Goal: Find specific page/section

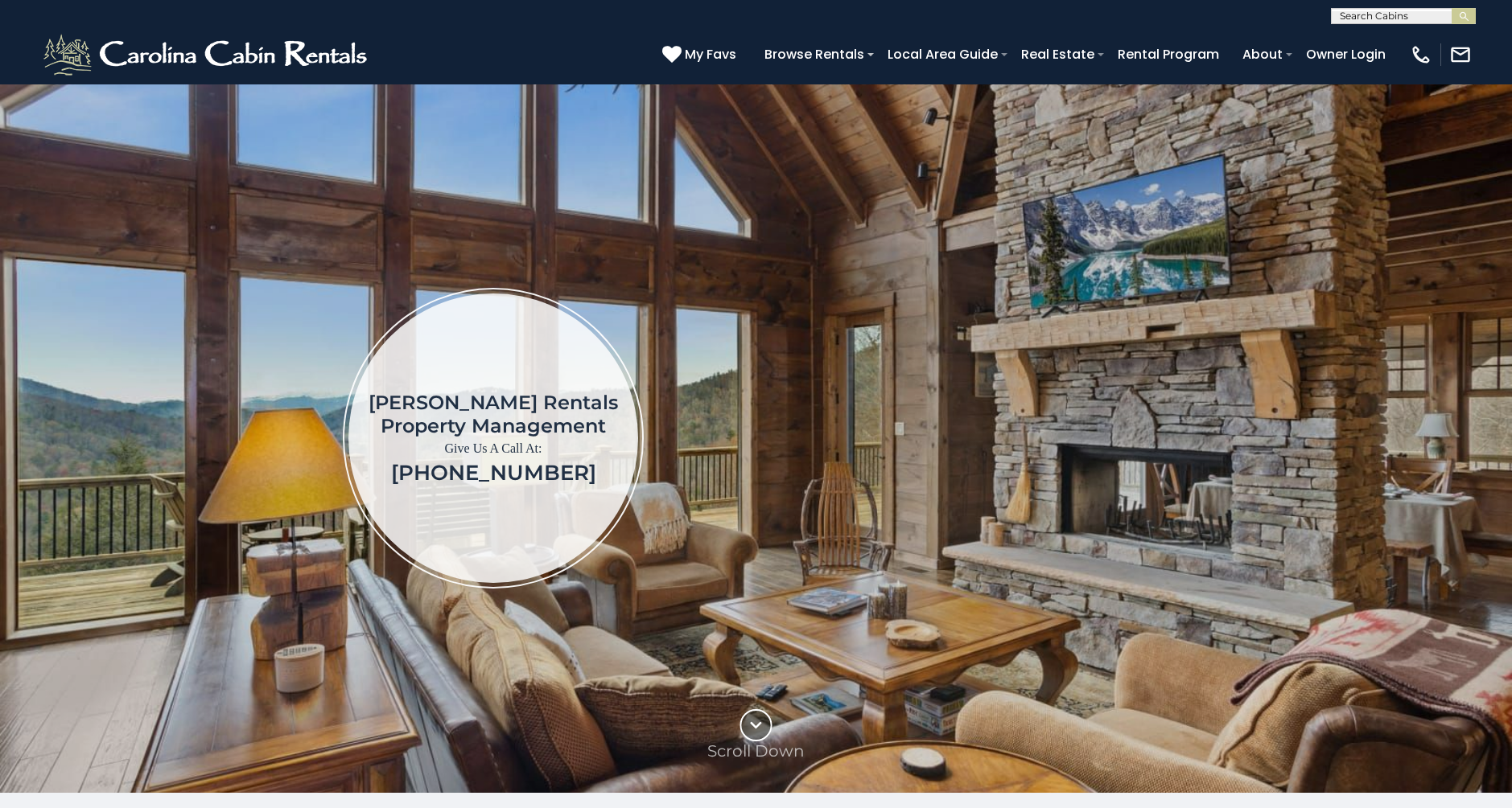
scroll to position [1, 0]
click at [1336, 17] on input "text" at bounding box center [1401, 18] width 140 height 17
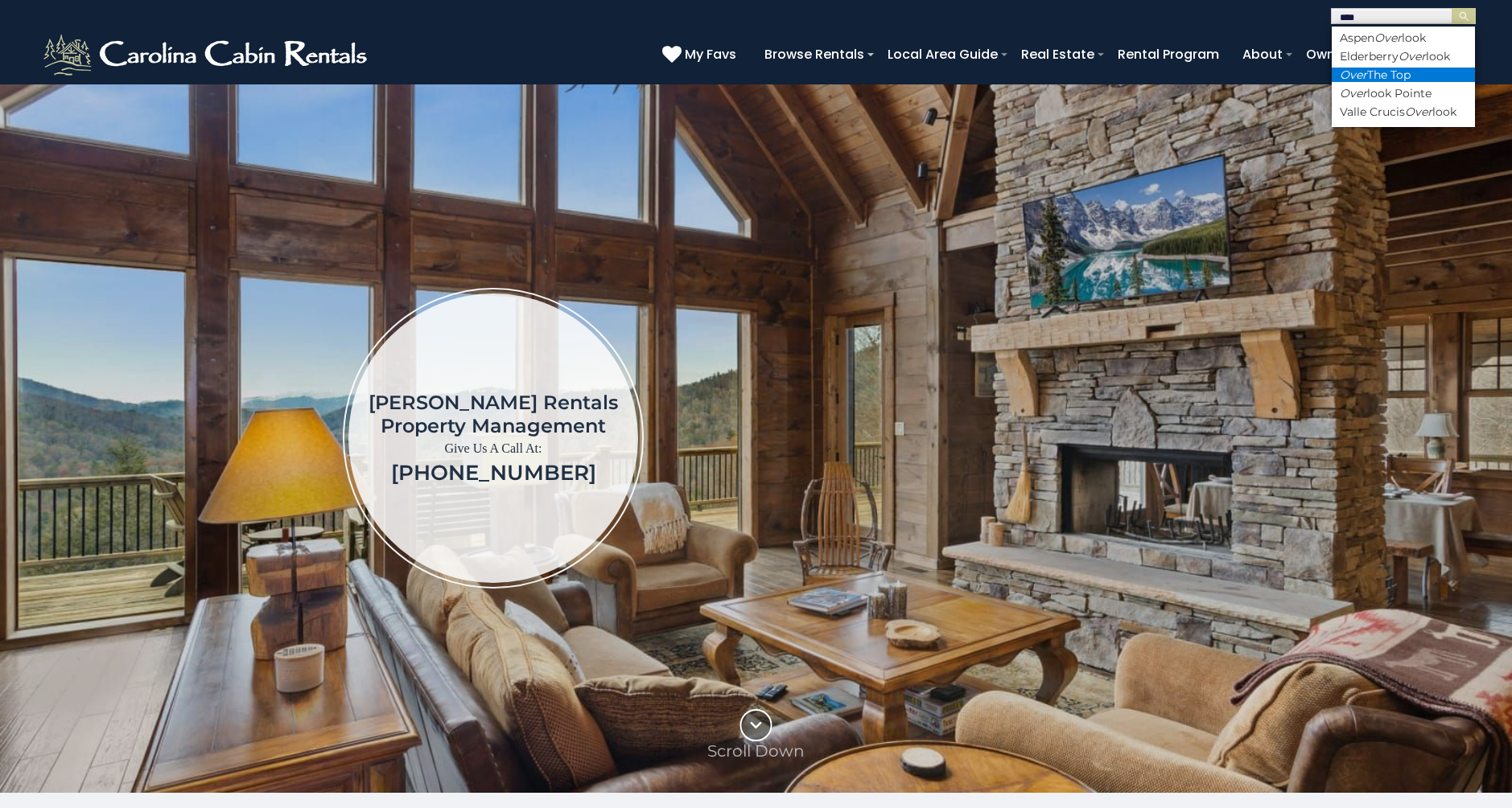
type input "****"
click at [1375, 76] on li "Over The Top" at bounding box center [1403, 75] width 143 height 15
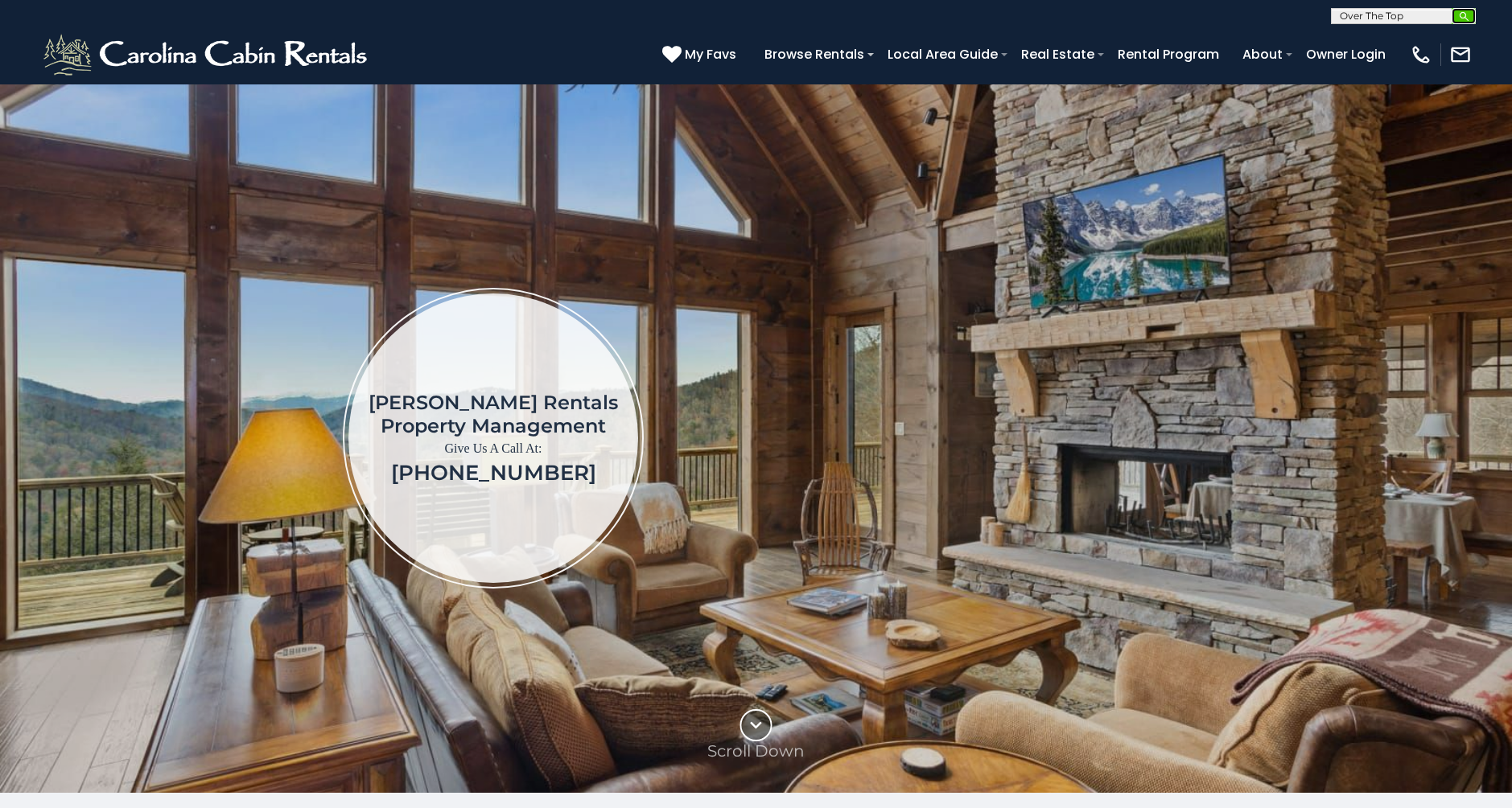
click at [1462, 13] on img "submit" at bounding box center [1463, 16] width 12 height 12
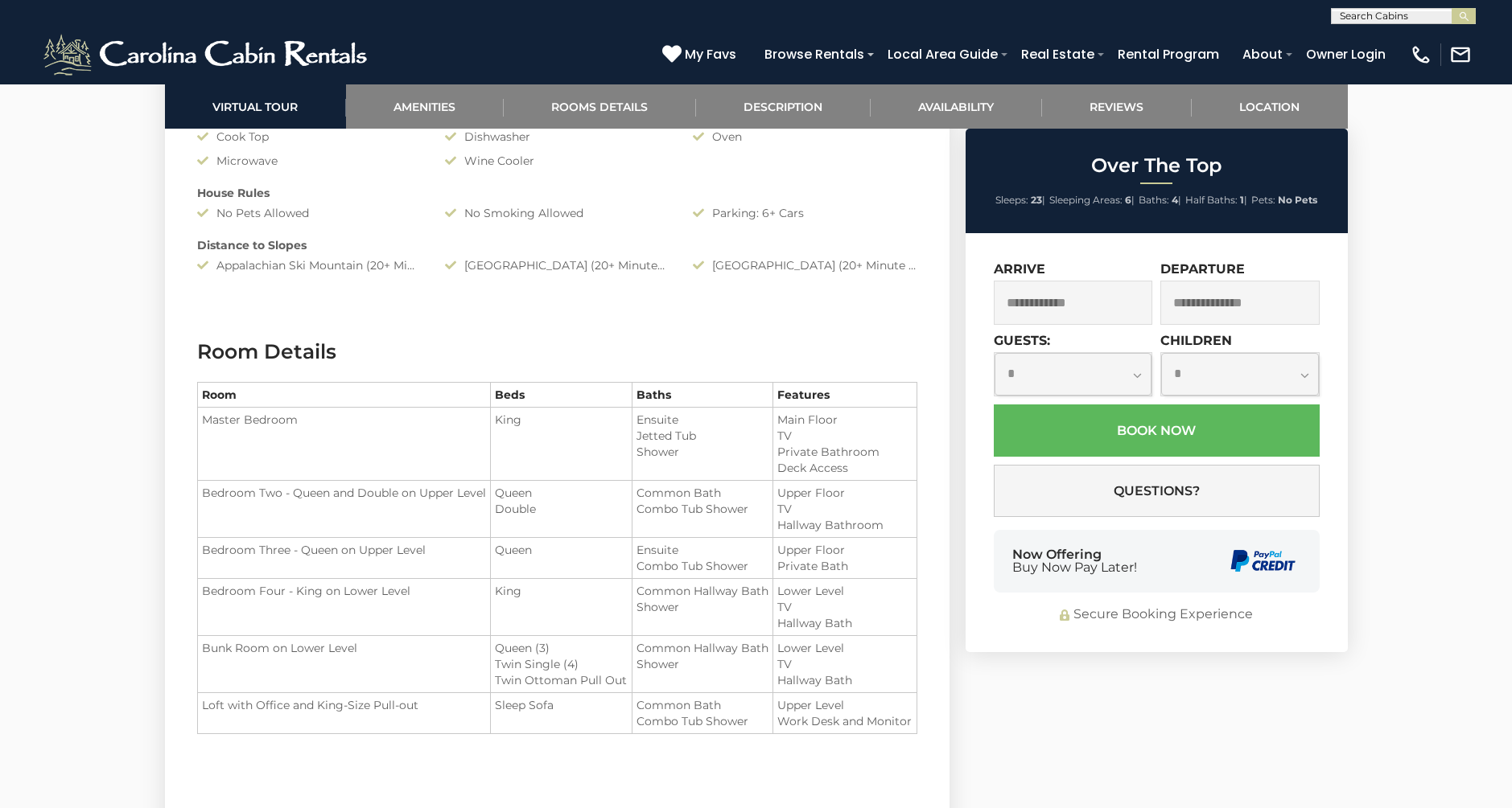
scroll to position [1665, 0]
